Goal: Book appointment/travel/reservation

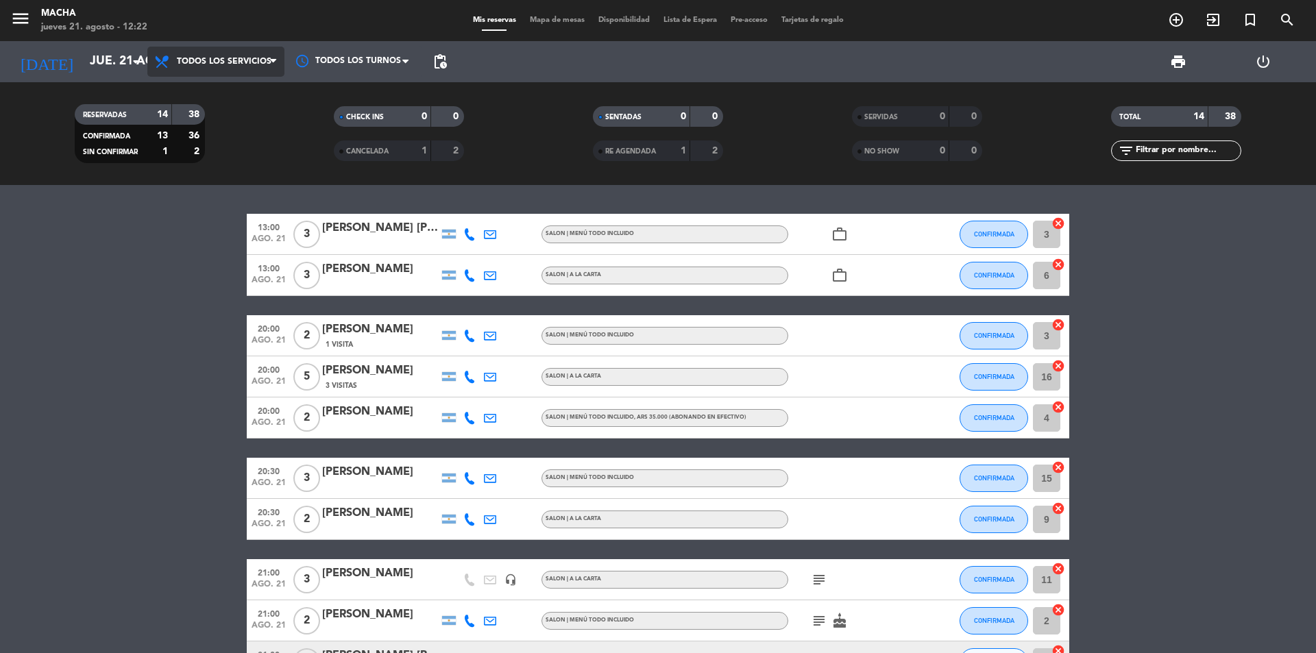
click at [269, 59] on span "Todos los servicios" at bounding box center [224, 62] width 95 height 10
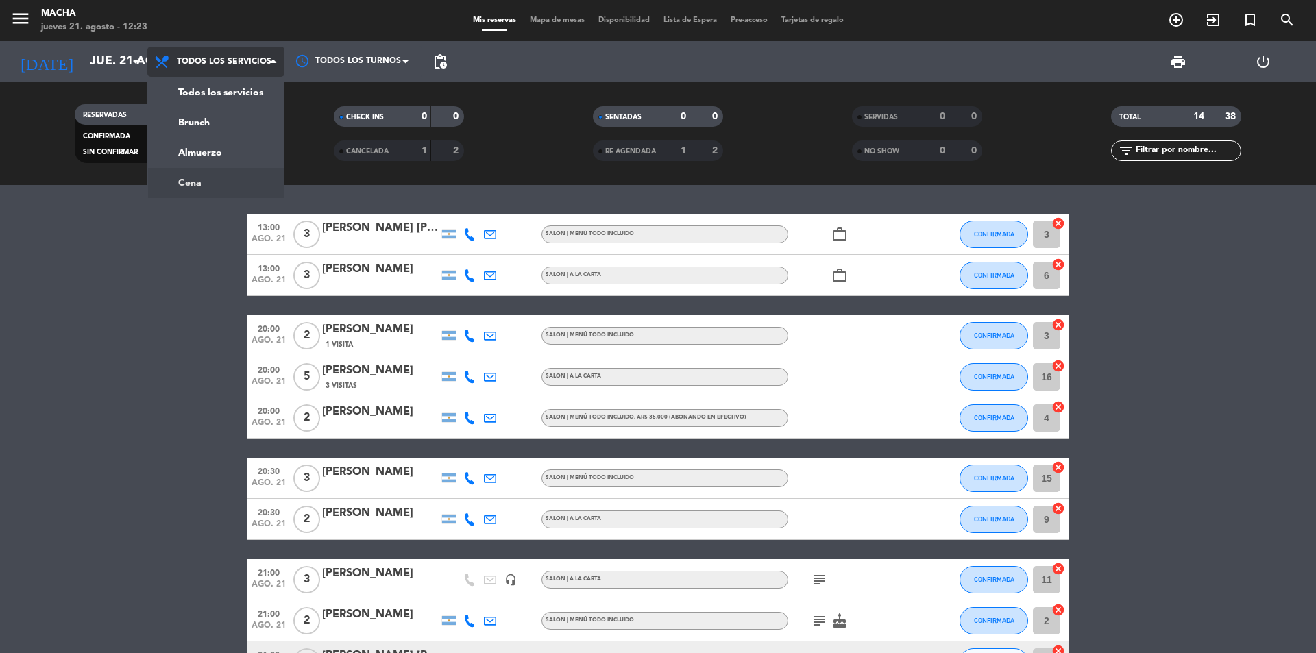
click at [213, 175] on div "menu Macha jueves 21. agosto - 12:23 Mis reservas Mapa de mesas Disponibilidad …" at bounding box center [658, 92] width 1316 height 185
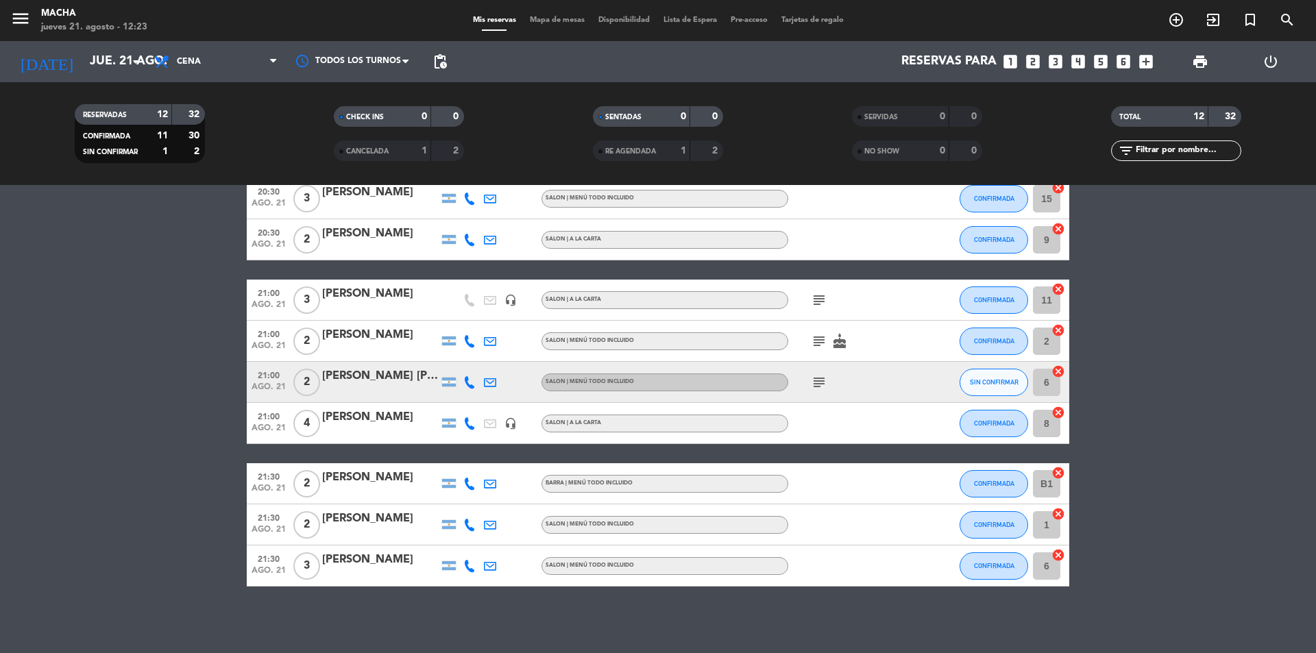
scroll to position [214, 0]
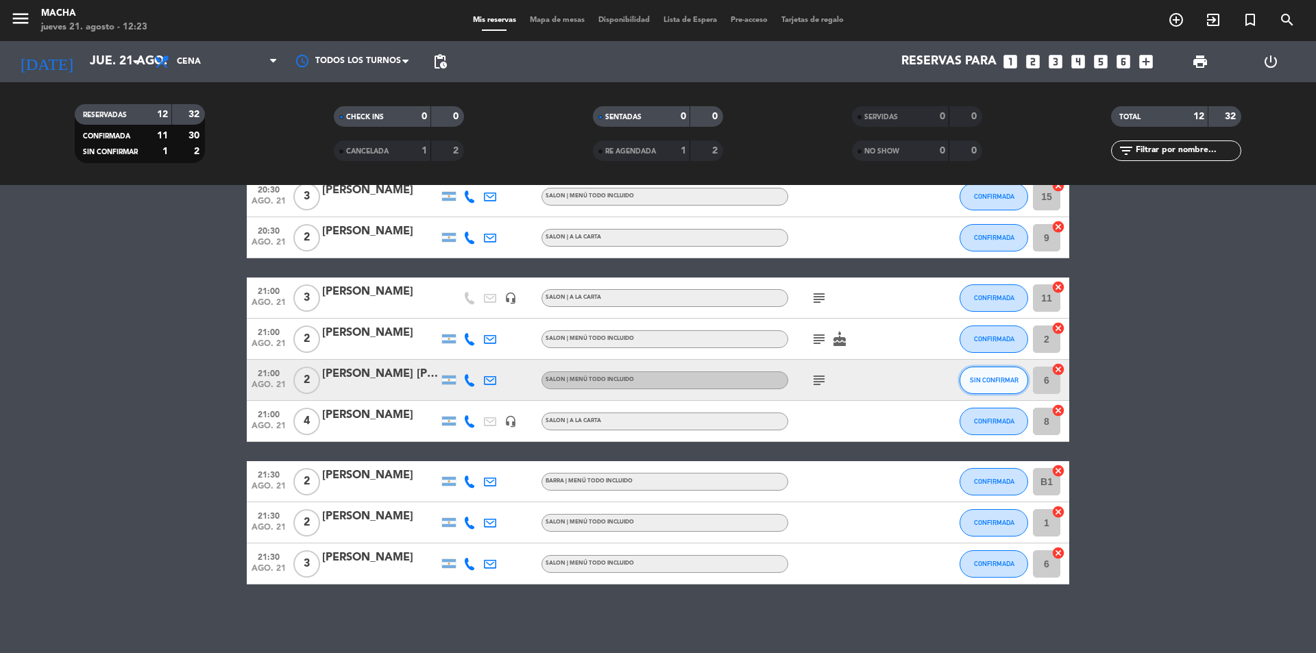
click at [994, 381] on span "SIN CONFIRMAR" at bounding box center [994, 380] width 49 height 8
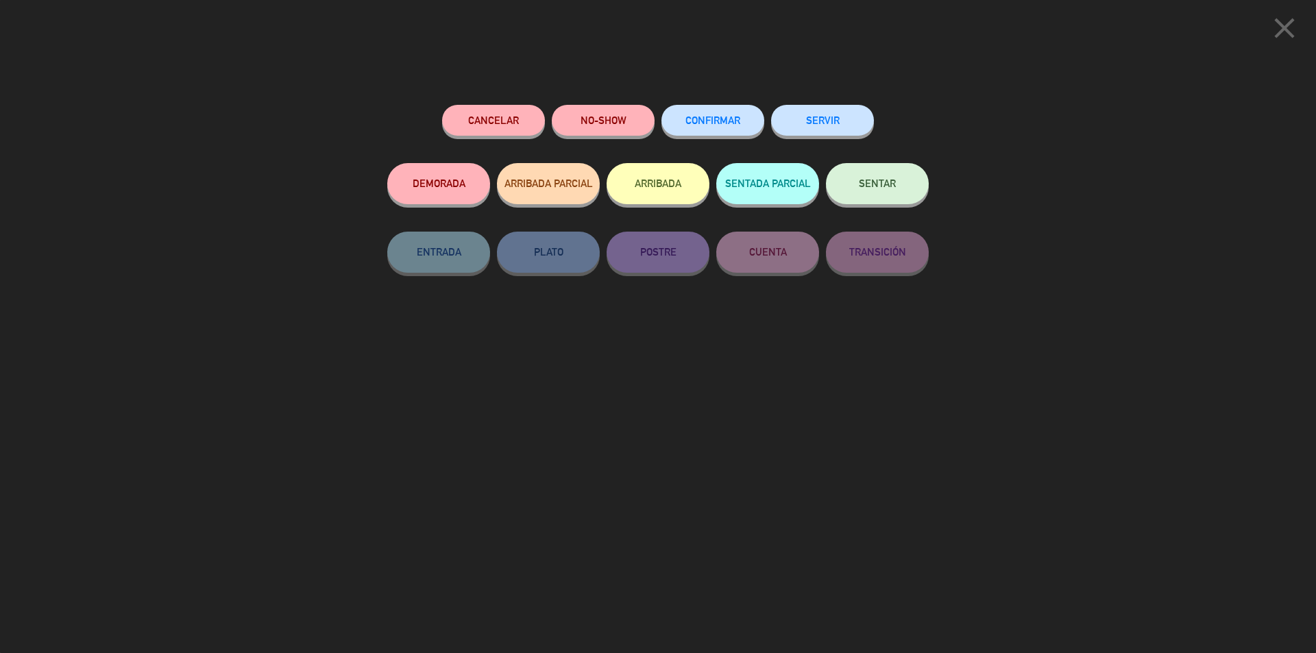
click at [706, 120] on span "CONFIRMAR" at bounding box center [712, 120] width 55 height 12
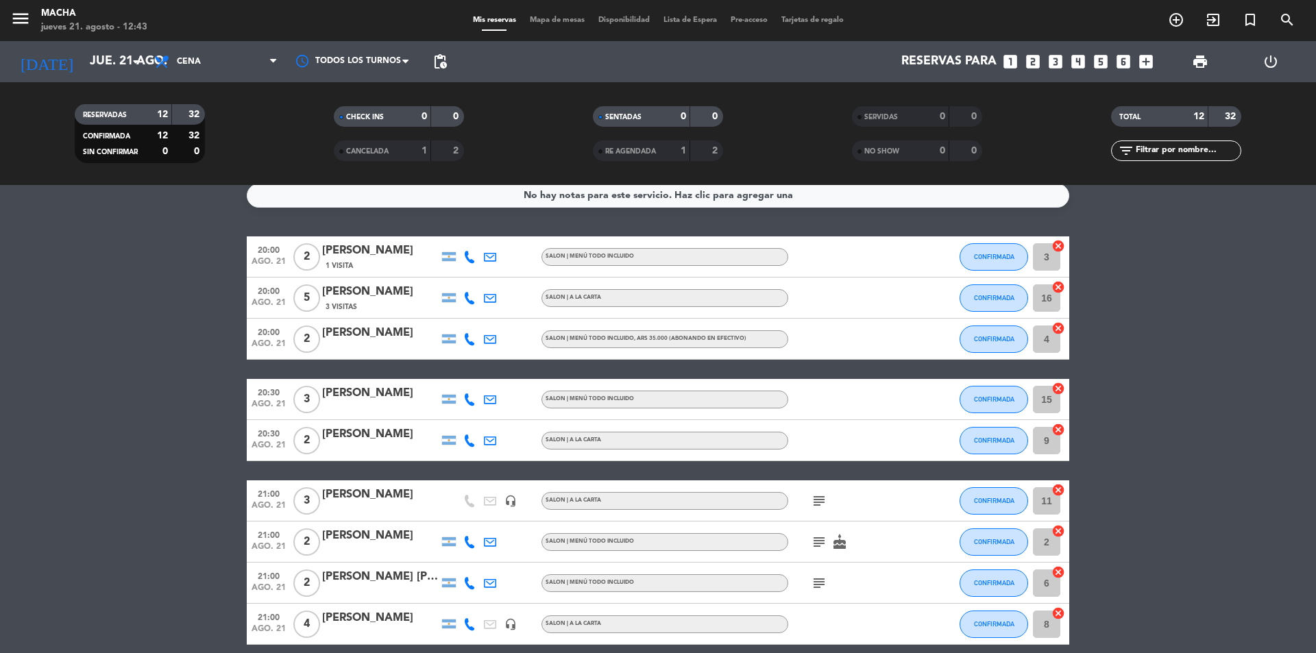
scroll to position [0, 0]
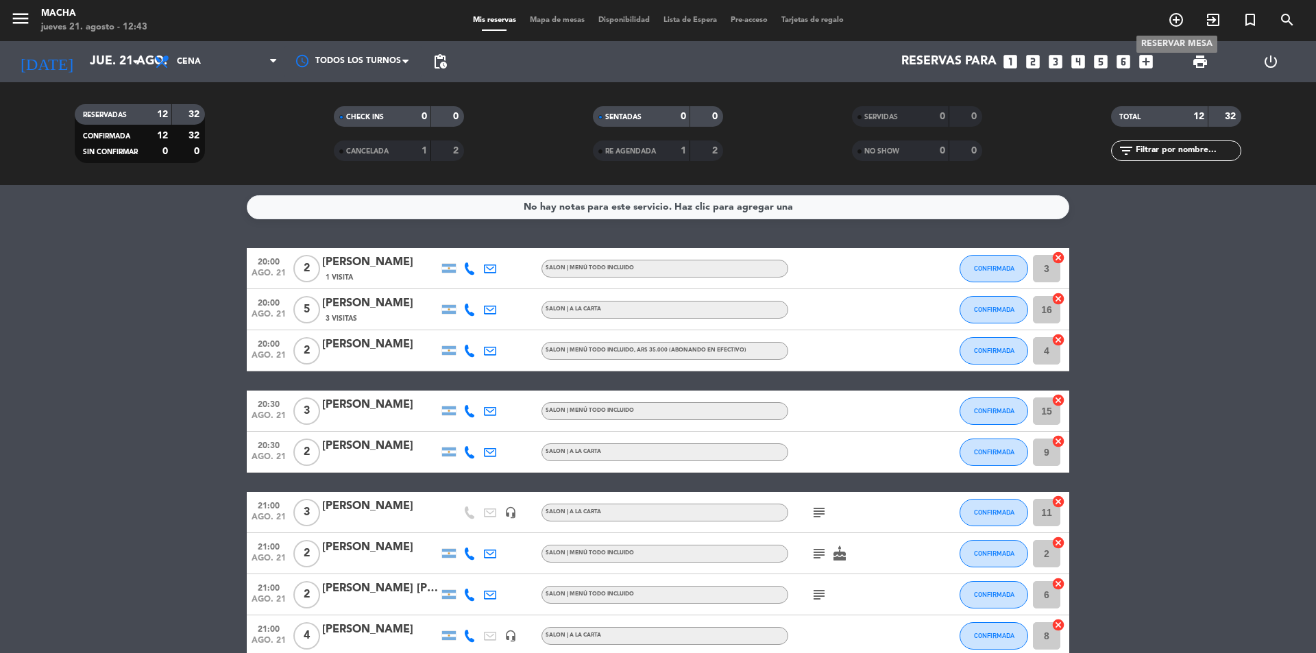
click at [1182, 17] on icon "add_circle_outline" at bounding box center [1176, 20] width 16 height 16
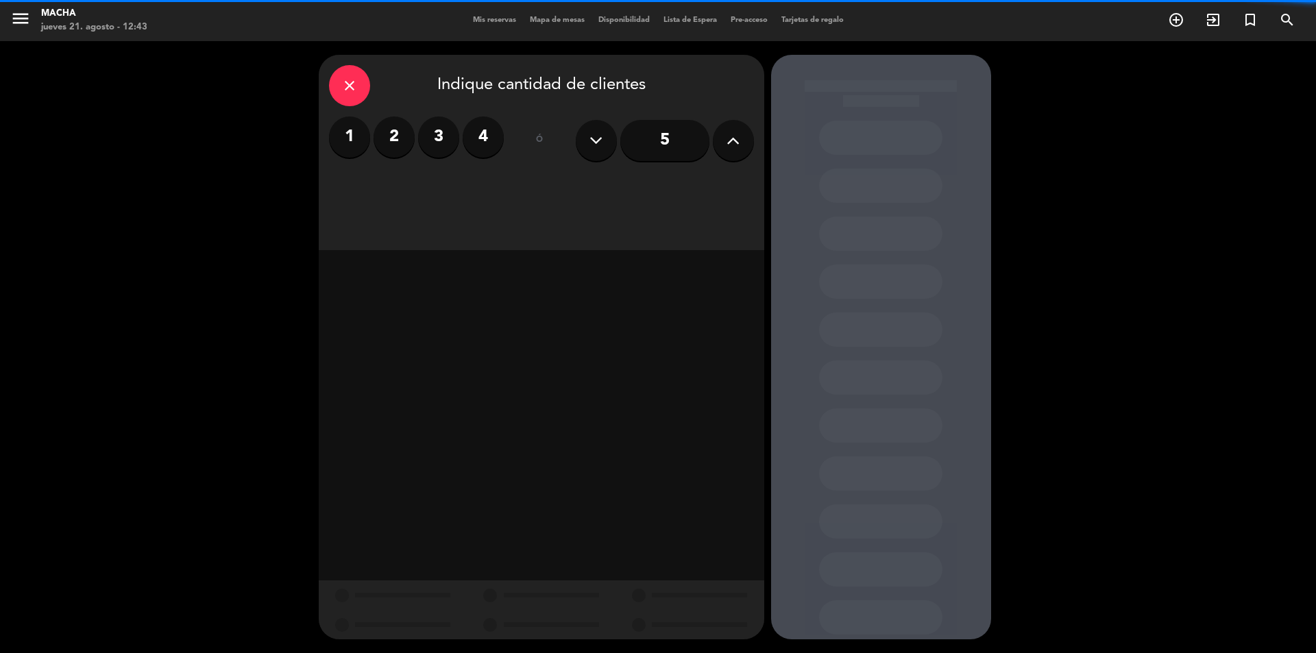
click at [723, 146] on button at bounding box center [733, 140] width 41 height 41
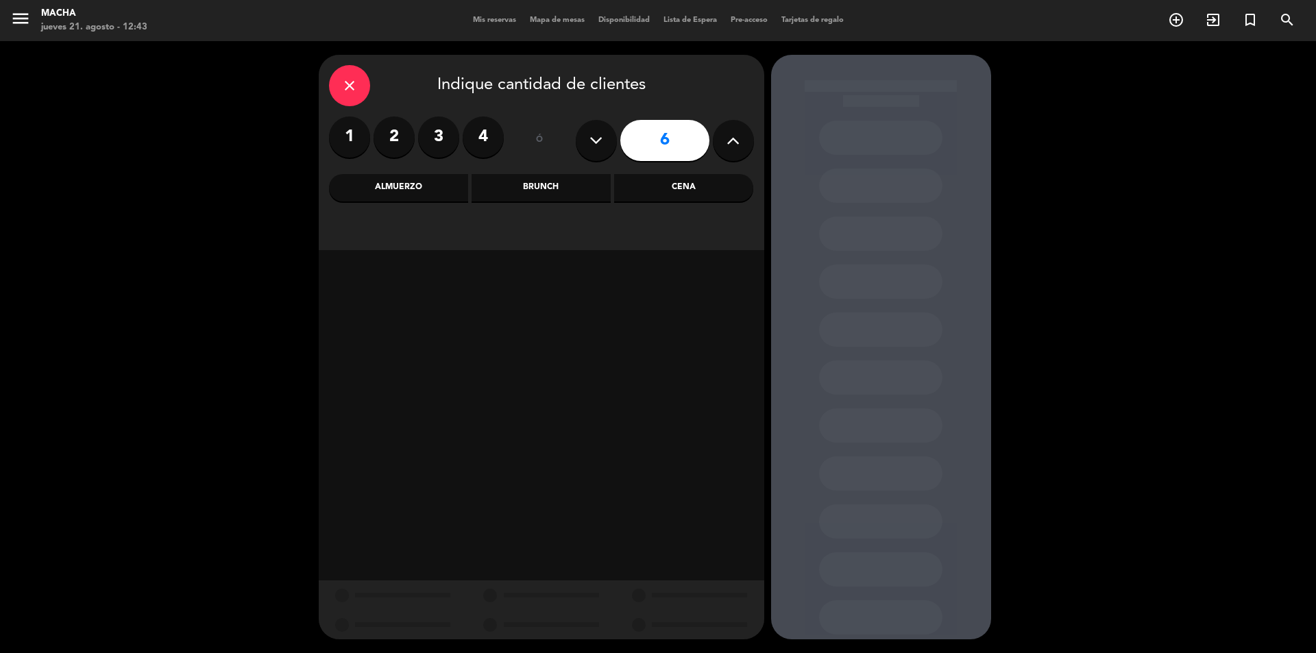
click at [723, 146] on button at bounding box center [733, 140] width 41 height 41
type input "10"
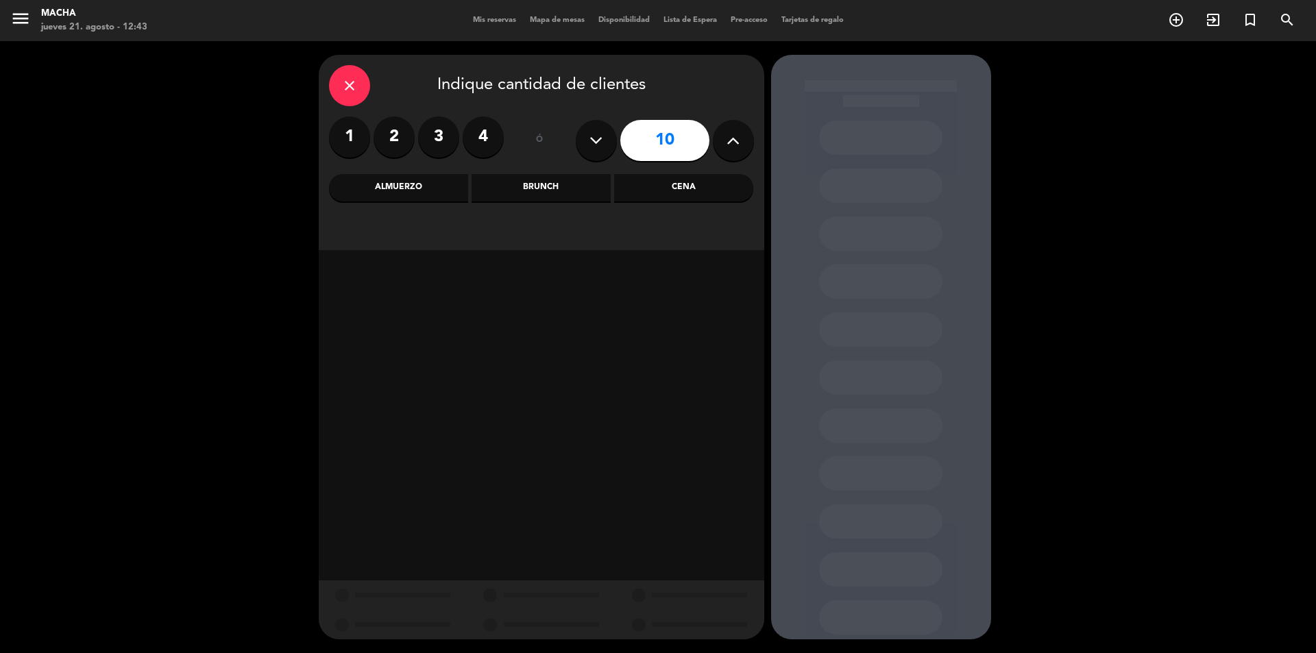
click at [707, 186] on div "Cena" at bounding box center [683, 187] width 139 height 27
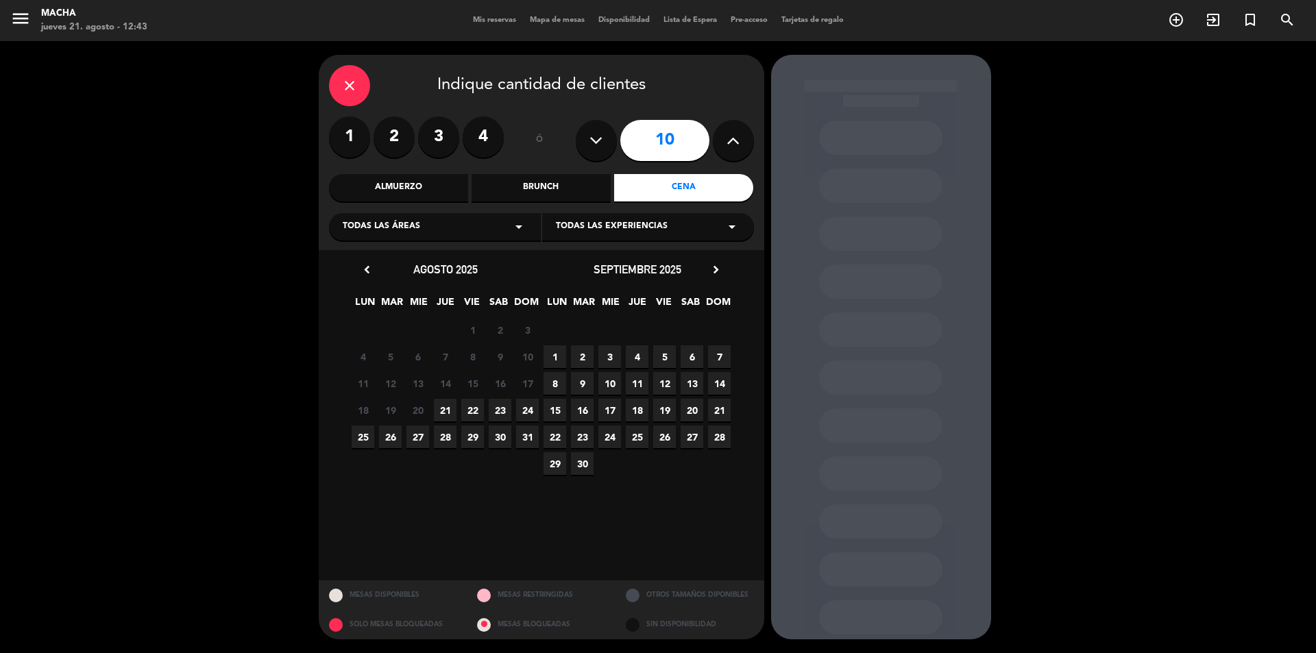
click at [395, 437] on span "26" at bounding box center [390, 437] width 23 height 23
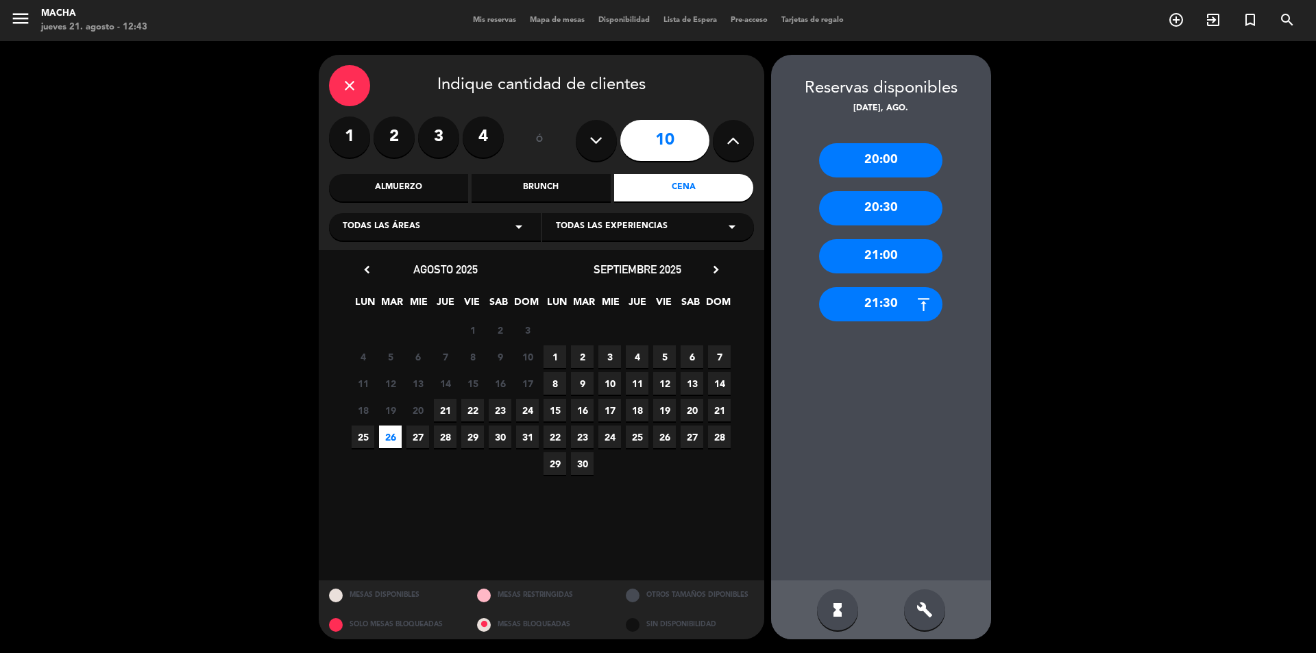
click at [892, 260] on div "21:00" at bounding box center [880, 256] width 123 height 34
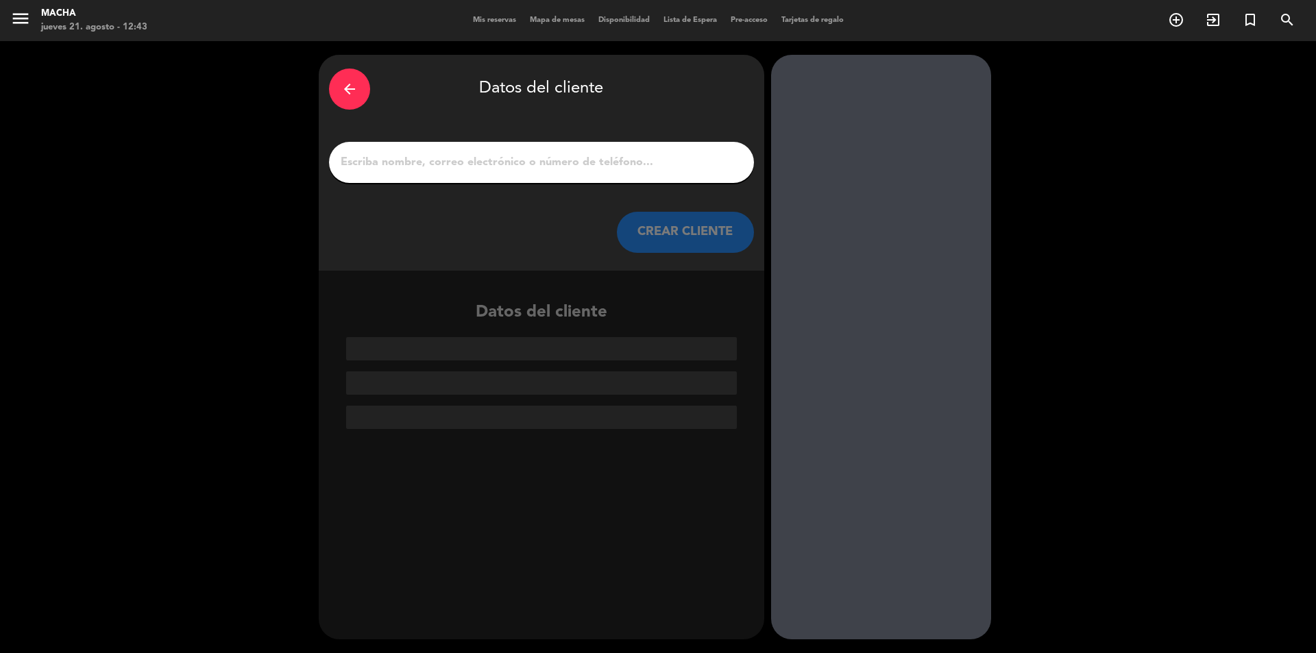
click at [529, 153] on input "1" at bounding box center [541, 162] width 404 height 19
click at [518, 167] on input "1" at bounding box center [541, 162] width 404 height 19
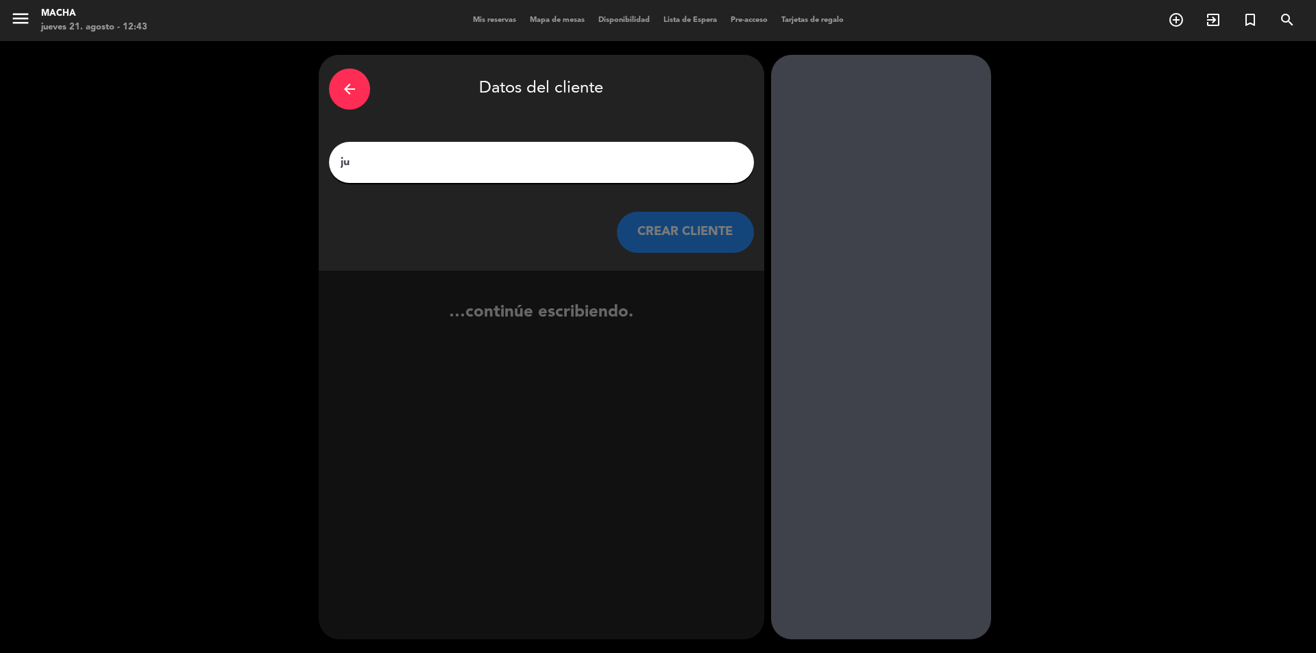
type input "j"
type input "[PERSON_NAME]"
click at [665, 228] on button "CREAR CLIENTE" at bounding box center [685, 232] width 137 height 41
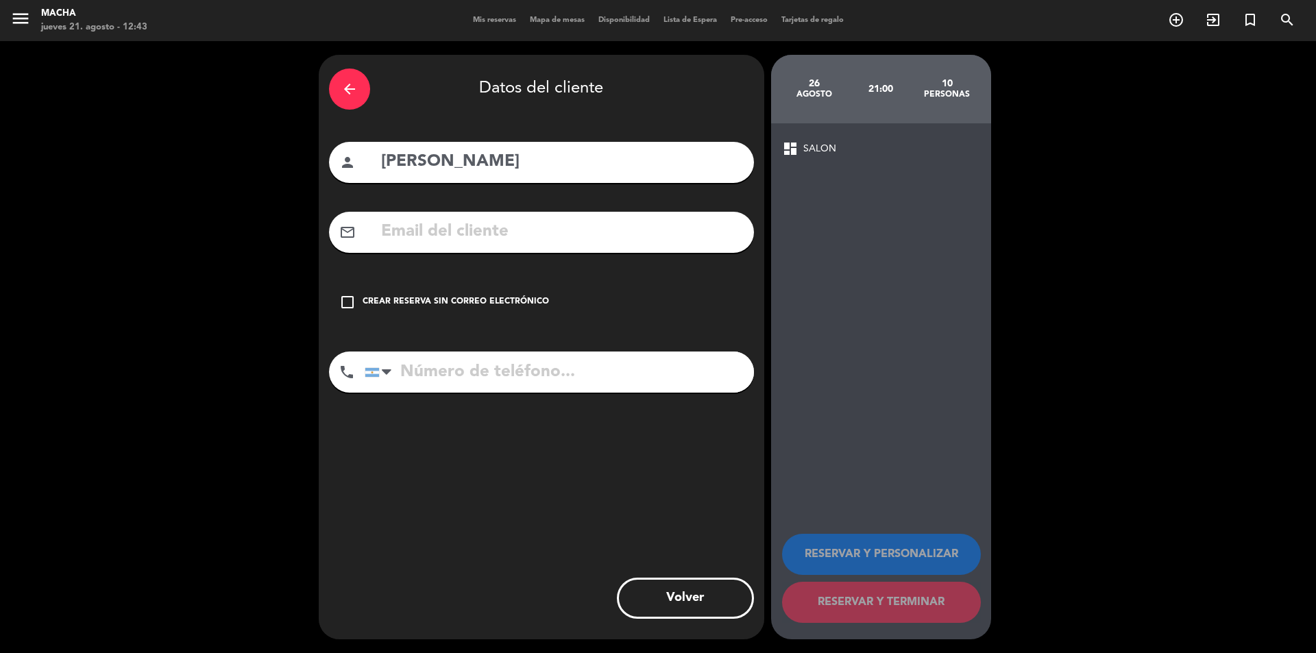
click at [349, 308] on icon "check_box_outline_blank" at bounding box center [347, 302] width 16 height 16
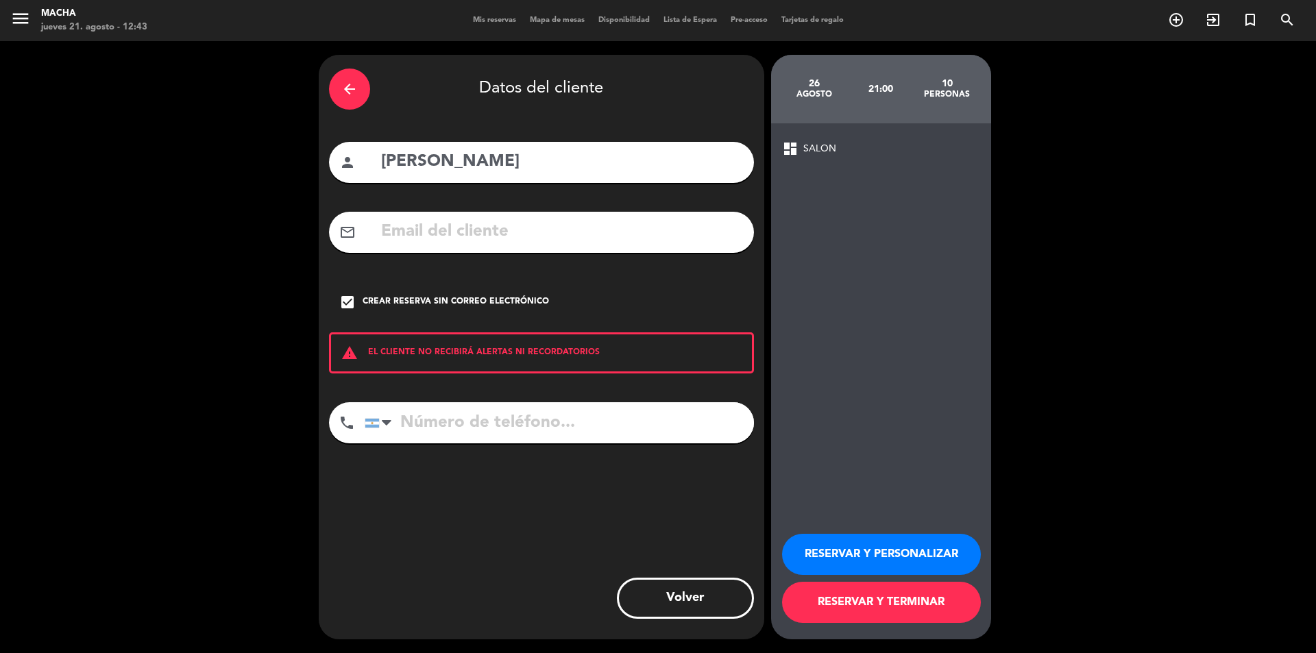
click at [449, 422] on input "tel" at bounding box center [559, 422] width 389 height 41
paste input "[PHONE_NUMBER]"
type input "[PHONE_NUMBER]"
click at [901, 551] on button "RESERVAR Y PERSONALIZAR" at bounding box center [881, 554] width 199 height 41
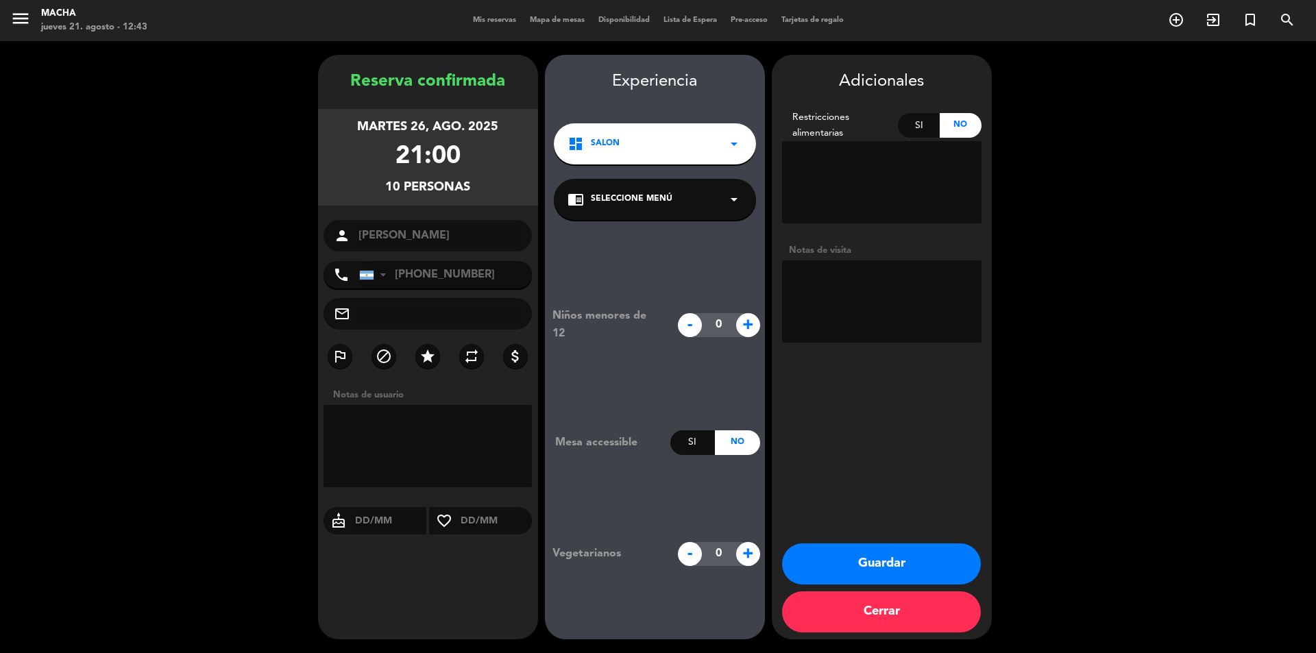
click at [734, 201] on icon "arrow_drop_down" at bounding box center [734, 199] width 16 height 16
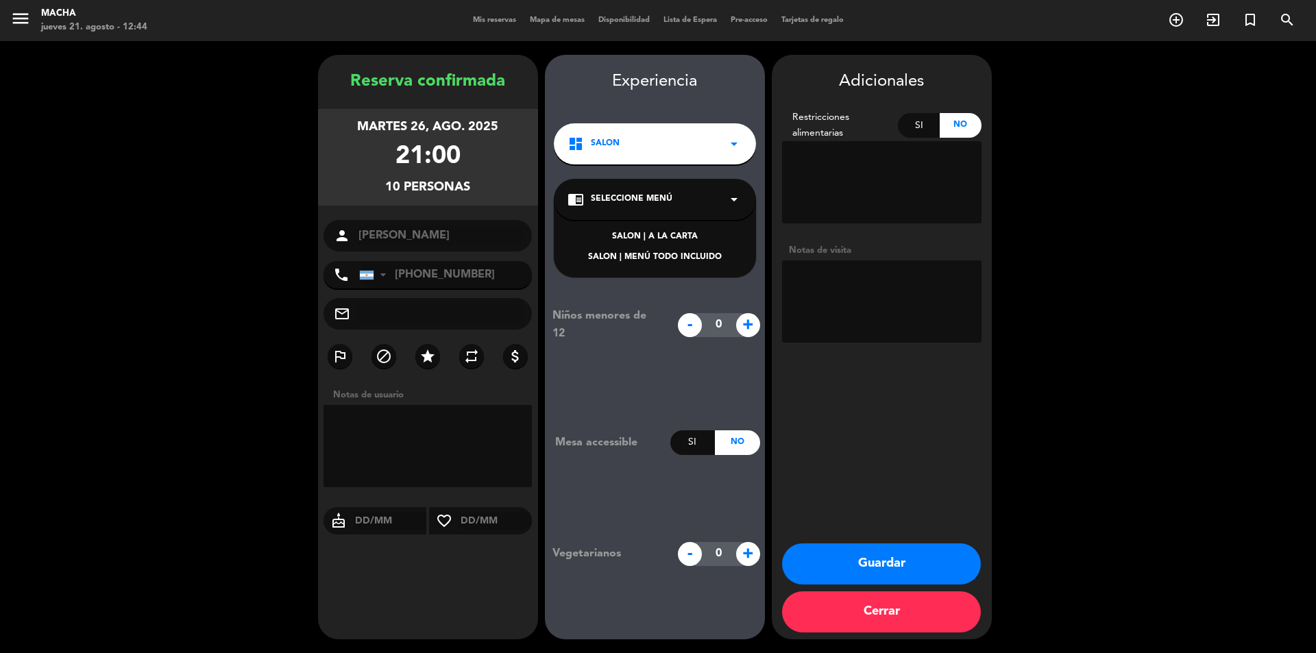
click at [688, 258] on div "SALON | MENÚ TODO INCLUIDO" at bounding box center [654, 258] width 175 height 14
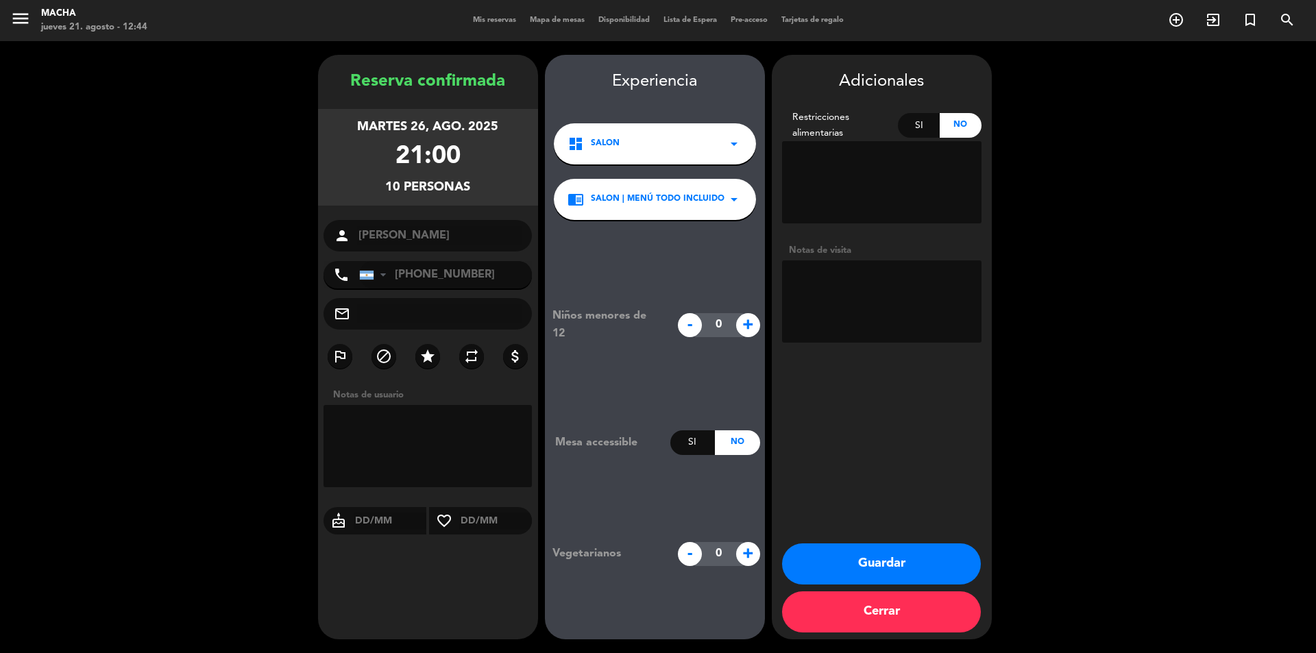
click at [887, 555] on button "Guardar" at bounding box center [881, 563] width 199 height 41
